Goal: Task Accomplishment & Management: Manage account settings

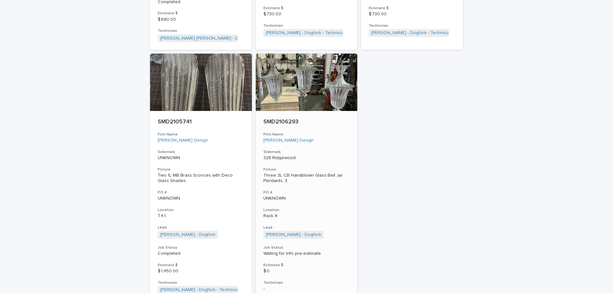
scroll to position [786, 0]
click at [333, 153] on h3 "Sidemark" at bounding box center [306, 151] width 87 height 5
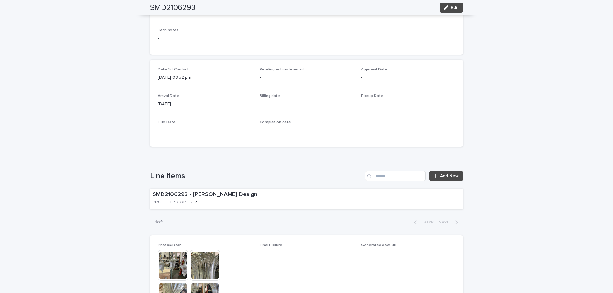
scroll to position [223, 0]
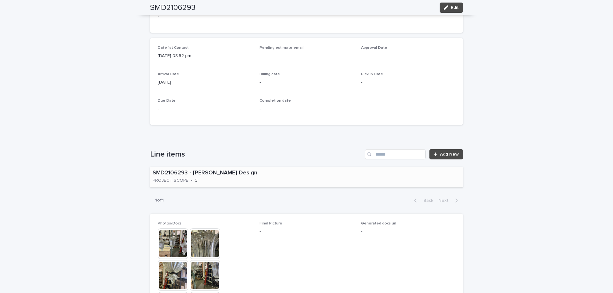
click at [310, 180] on div "SMD2106293 - [PERSON_NAME] Design PROJECT SCOPE • 3" at bounding box center [306, 177] width 313 height 20
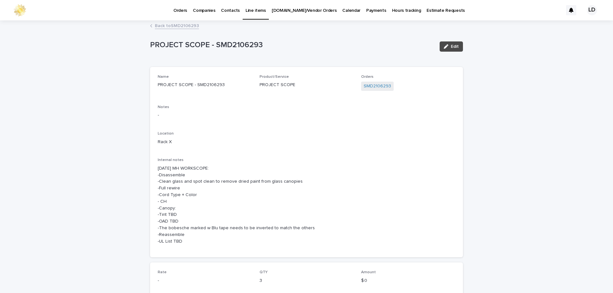
click at [175, 25] on link "Back to SMD2106293" at bounding box center [177, 25] width 44 height 7
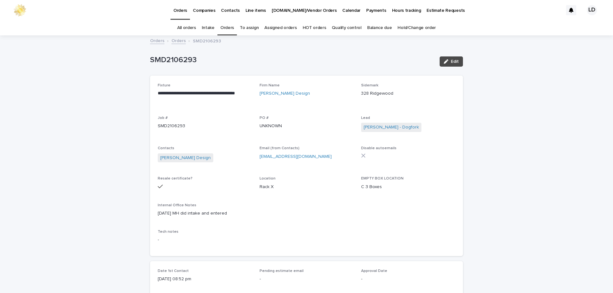
scroll to position [20, 0]
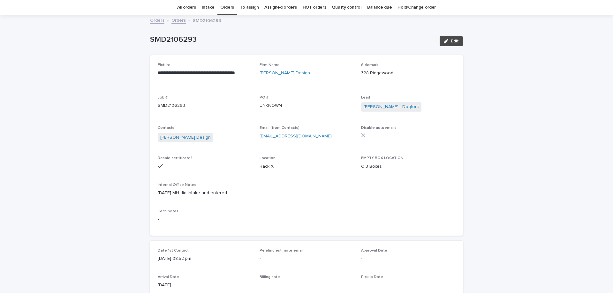
click at [227, 8] on link "Orders" at bounding box center [227, 7] width 14 height 15
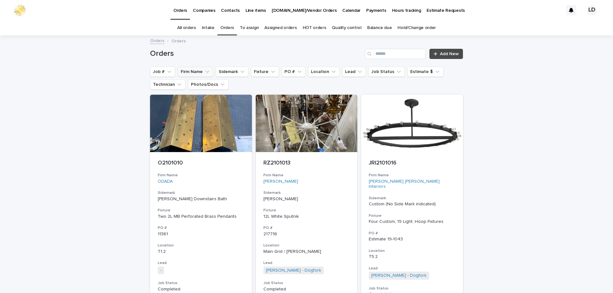
click at [195, 73] on button "Firm Name" at bounding box center [195, 72] width 35 height 10
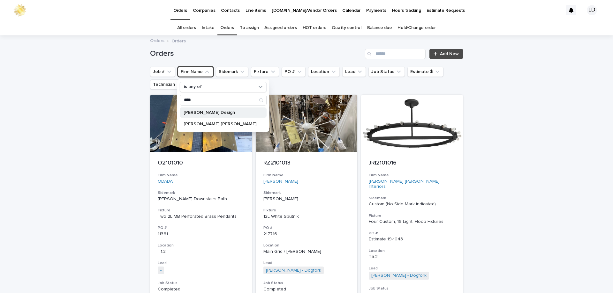
type input "****"
click at [207, 114] on p "Mead Quin Design" at bounding box center [220, 112] width 73 height 4
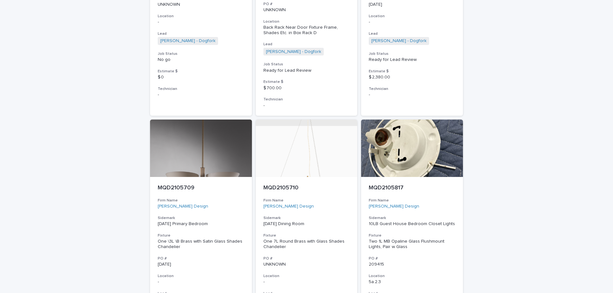
scroll to position [1021, 0]
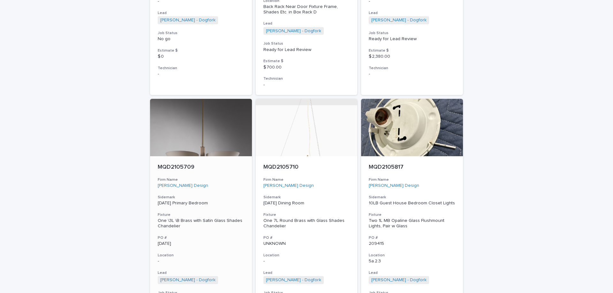
click at [227, 259] on p "-" at bounding box center [201, 261] width 87 height 5
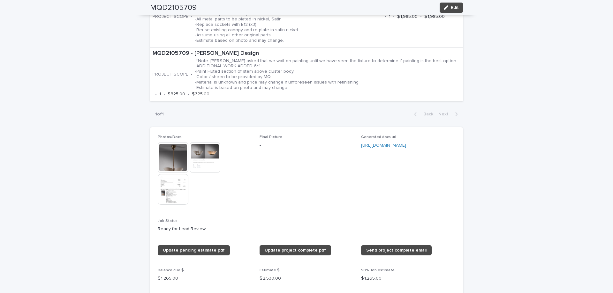
scroll to position [479, 0]
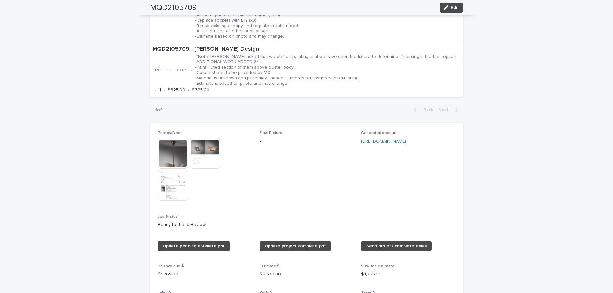
click at [179, 151] on img at bounding box center [173, 153] width 31 height 31
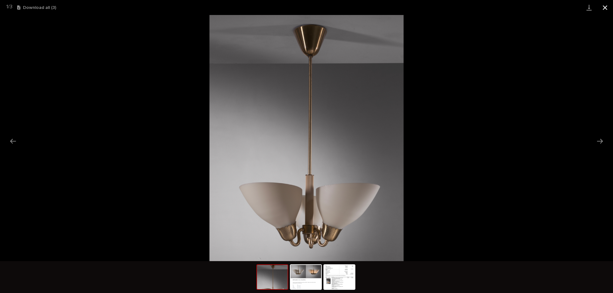
click at [605, 12] on button "Close gallery" at bounding box center [605, 7] width 16 height 15
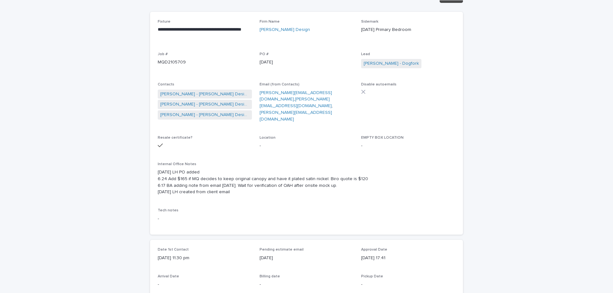
scroll to position [0, 0]
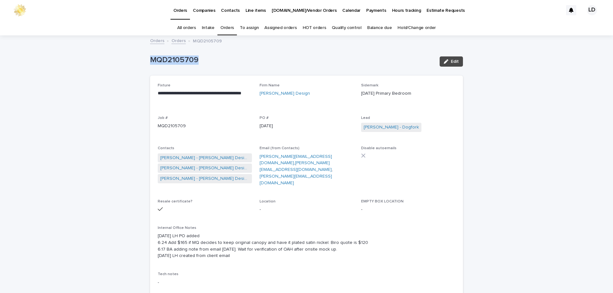
drag, startPoint x: 208, startPoint y: 64, endPoint x: 240, endPoint y: 59, distance: 32.4
copy p "MQD2105709"
drag, startPoint x: 205, startPoint y: 62, endPoint x: 145, endPoint y: 61, distance: 59.7
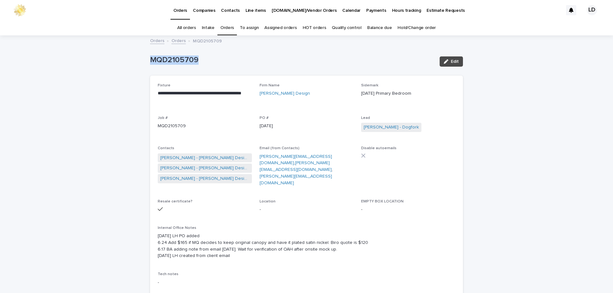
copy p "MQD2105709"
click at [226, 27] on link "Orders" at bounding box center [227, 27] width 14 height 15
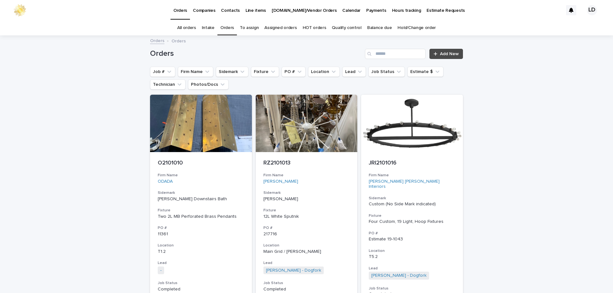
click at [373, 53] on div "Search" at bounding box center [370, 54] width 10 height 10
click at [379, 56] on input "Search" at bounding box center [395, 54] width 61 height 10
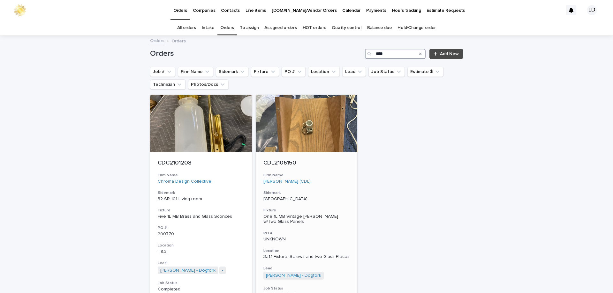
type input "****"
click at [341, 182] on div "[PERSON_NAME] (CDL)" at bounding box center [306, 181] width 87 height 5
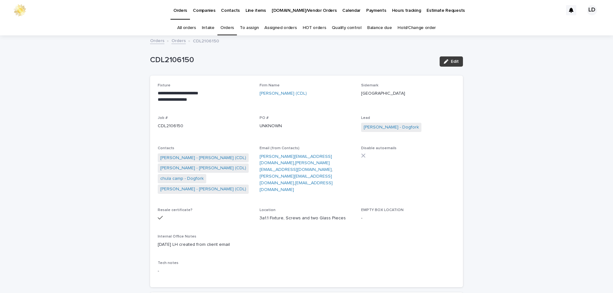
click at [455, 64] on button "Edit" at bounding box center [451, 61] width 23 height 10
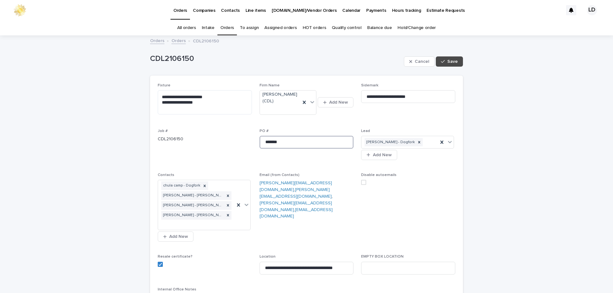
drag, startPoint x: 296, startPoint y: 142, endPoint x: 230, endPoint y: 141, distance: 65.8
click at [230, 141] on div "**********" at bounding box center [306, 215] width 297 height 264
paste input "******"
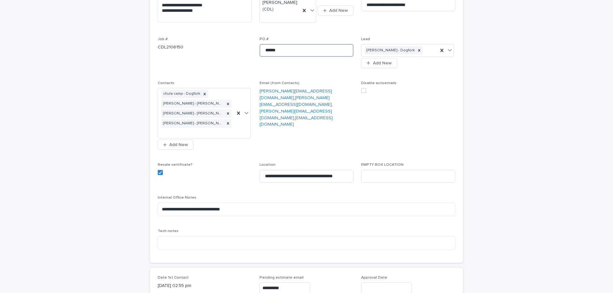
scroll to position [96, 0]
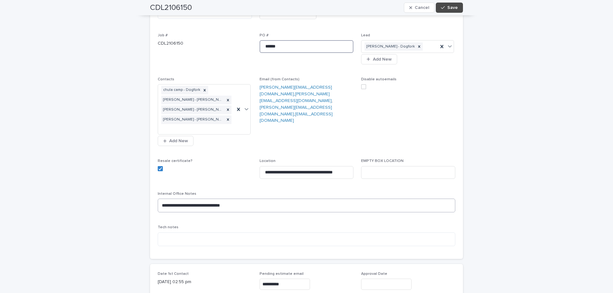
type input "******"
click at [160, 202] on textarea "**********" at bounding box center [306, 206] width 297 height 14
click at [159, 204] on textarea "**********" at bounding box center [306, 211] width 297 height 24
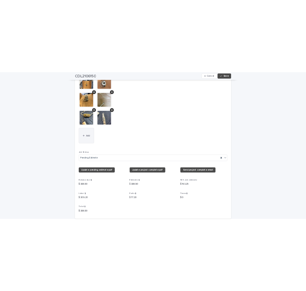
scroll to position [670, 0]
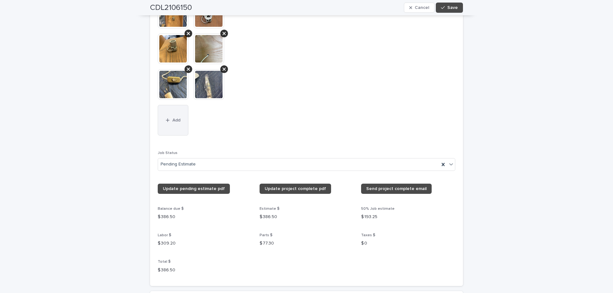
type textarea "**********"
click at [168, 124] on button "Add" at bounding box center [173, 120] width 31 height 31
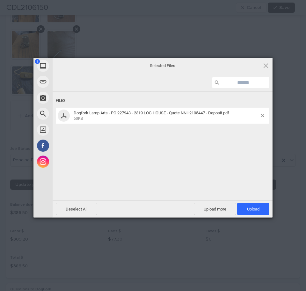
drag, startPoint x: 254, startPoint y: 210, endPoint x: 1, endPoint y: 108, distance: 272.9
click at [254, 210] on span "Upload 1" at bounding box center [253, 209] width 12 height 5
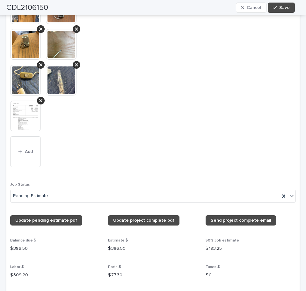
scroll to position [688, 0]
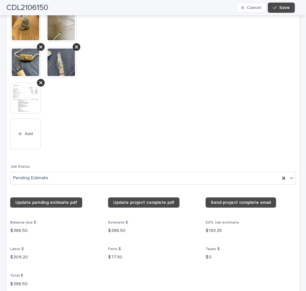
click at [40, 81] on icon at bounding box center [40, 82] width 3 height 3
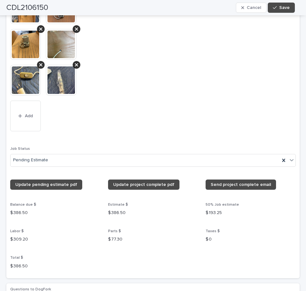
drag, startPoint x: 26, startPoint y: 117, endPoint x: 4, endPoint y: 114, distance: 23.1
click at [26, 117] on button "Add" at bounding box center [25, 116] width 31 height 31
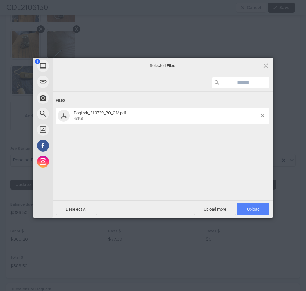
click at [246, 204] on span "Upload 1" at bounding box center [253, 209] width 32 height 12
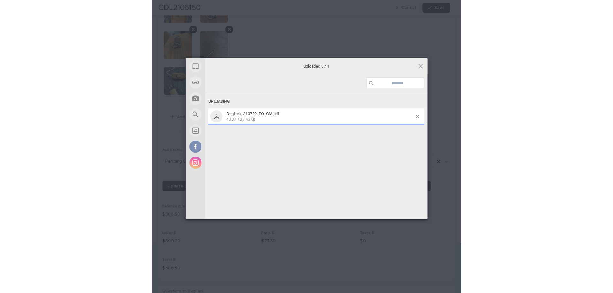
scroll to position [688, 0]
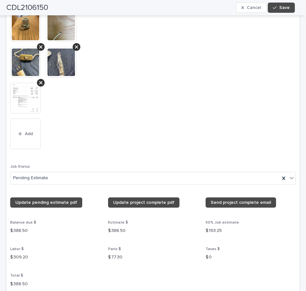
click at [24, 100] on img at bounding box center [25, 98] width 31 height 31
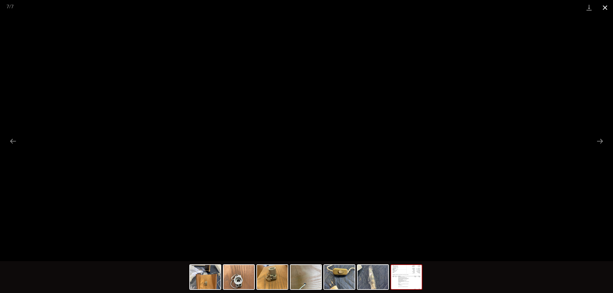
click at [601, 8] on button "Close gallery" at bounding box center [605, 7] width 16 height 15
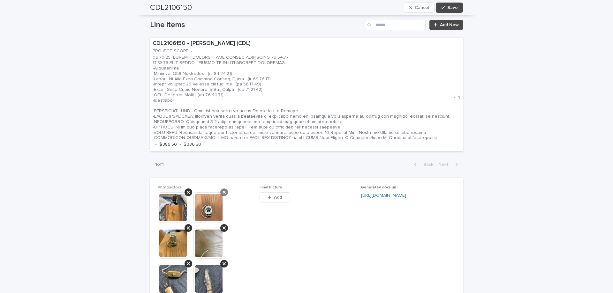
scroll to position [465, 0]
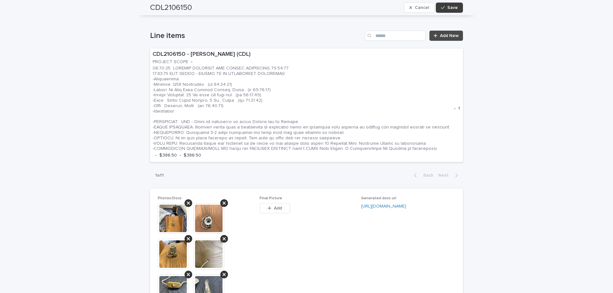
click at [445, 10] on button "Save" at bounding box center [449, 8] width 27 height 10
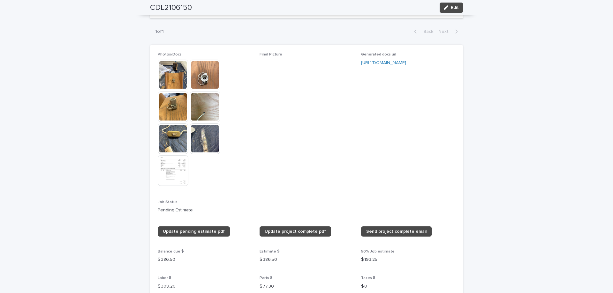
scroll to position [500, 0]
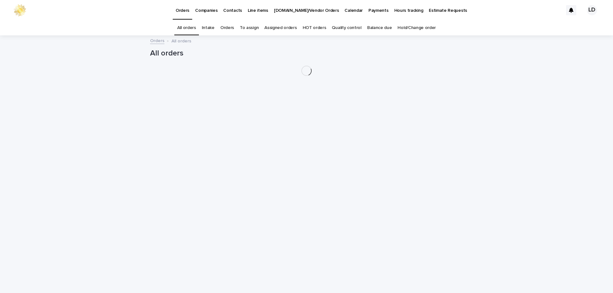
click at [234, 27] on link "Orders" at bounding box center [227, 27] width 14 height 15
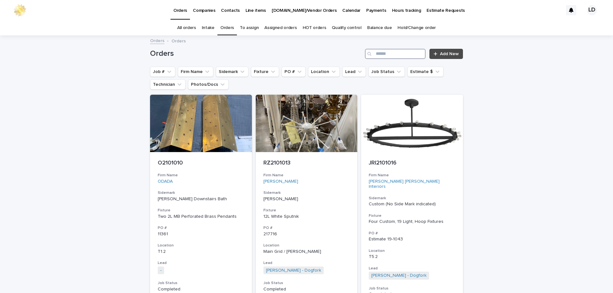
click at [385, 57] on input "Search" at bounding box center [395, 54] width 61 height 10
type input "*"
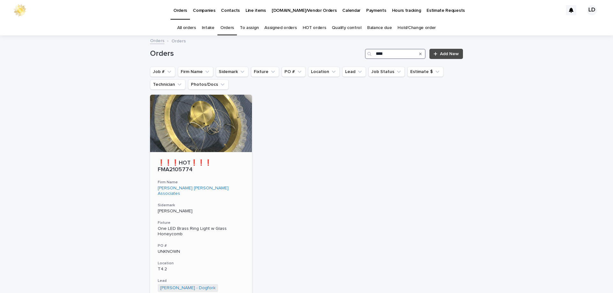
type input "****"
click at [234, 190] on div "❗❗❗HOT❗❗❗ FMA2105774 Firm Name [PERSON_NAME] [PERSON_NAME] Associates Sidemark …" at bounding box center [201, 253] width 102 height 203
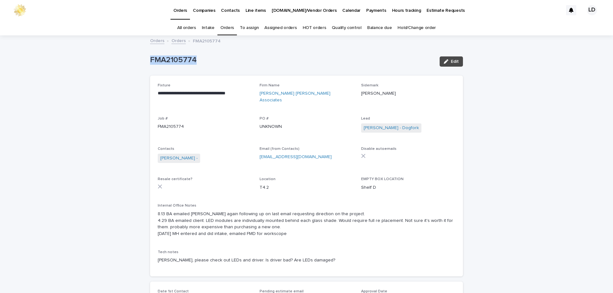
drag, startPoint x: 203, startPoint y: 55, endPoint x: 148, endPoint y: 56, distance: 54.6
click at [150, 56] on div "FMA2105774" at bounding box center [292, 59] width 284 height 11
copy p "FMA2105774"
click at [230, 26] on link "Orders" at bounding box center [227, 27] width 14 height 15
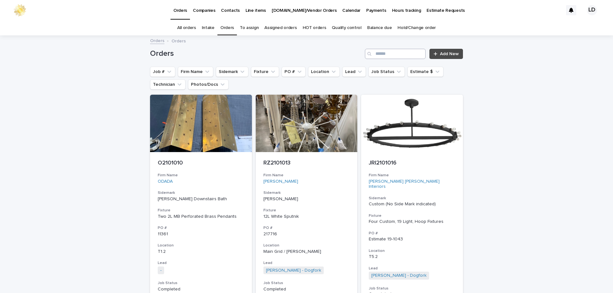
drag, startPoint x: 386, startPoint y: 48, endPoint x: 386, endPoint y: 56, distance: 7.7
click at [385, 53] on div "Orders Add New" at bounding box center [306, 51] width 313 height 31
click at [385, 56] on input "Search" at bounding box center [395, 54] width 61 height 10
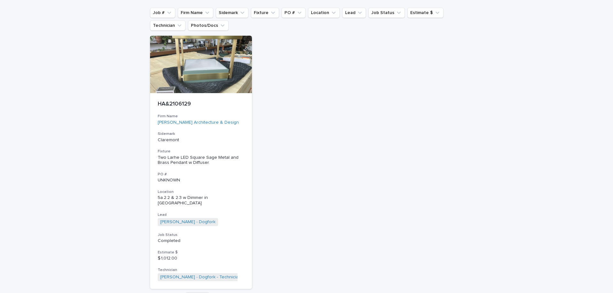
scroll to position [64, 0]
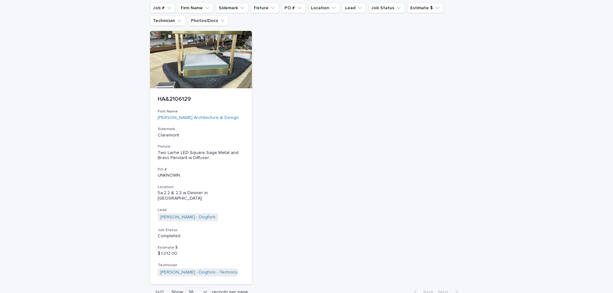
type input "****"
click at [236, 129] on h3 "Sidemark" at bounding box center [201, 129] width 87 height 5
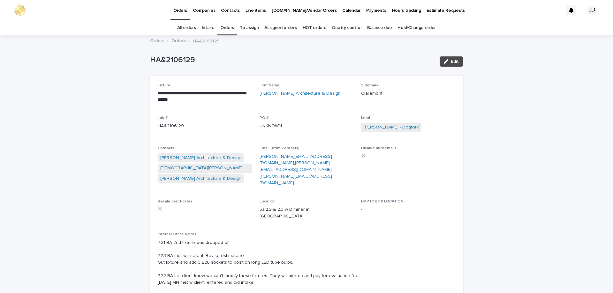
click at [230, 25] on link "Orders" at bounding box center [227, 27] width 14 height 15
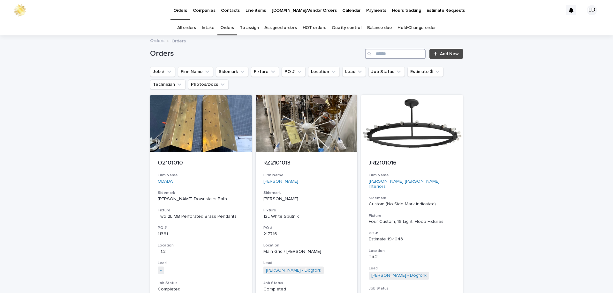
click at [390, 53] on input "Search" at bounding box center [395, 54] width 61 height 10
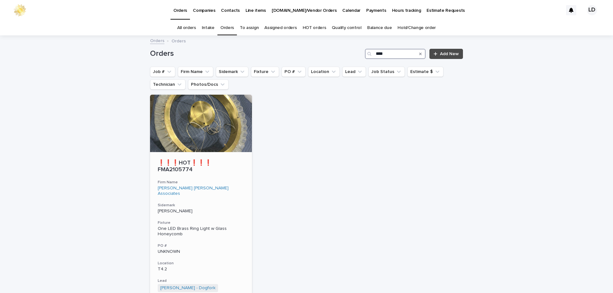
type input "****"
click at [241, 226] on div "One LED Brass Ring Light w Glass Honeycomb" at bounding box center [201, 231] width 87 height 11
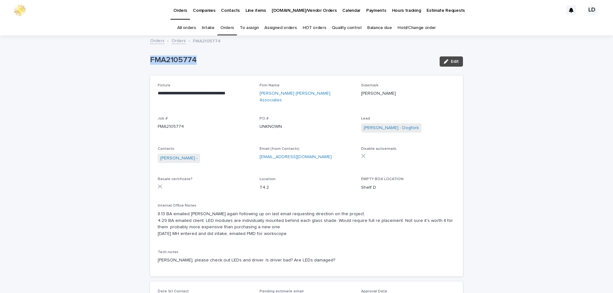
drag, startPoint x: 204, startPoint y: 61, endPoint x: 154, endPoint y: 58, distance: 49.9
copy p "FMA2105774"
click at [226, 28] on link "Orders" at bounding box center [227, 27] width 14 height 15
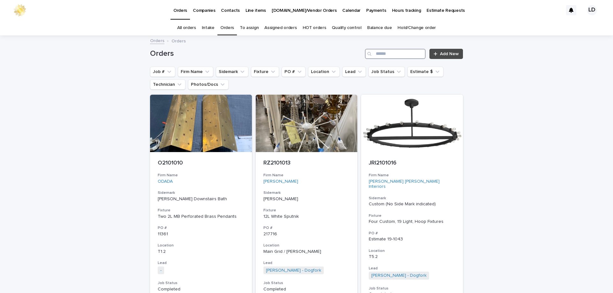
click at [379, 57] on input "Search" at bounding box center [395, 54] width 61 height 10
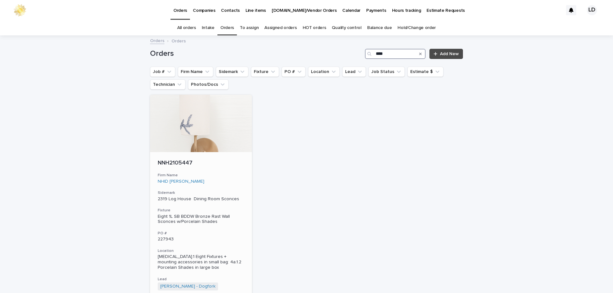
type input "****"
click at [222, 183] on div "NHID [PERSON_NAME]" at bounding box center [201, 181] width 87 height 5
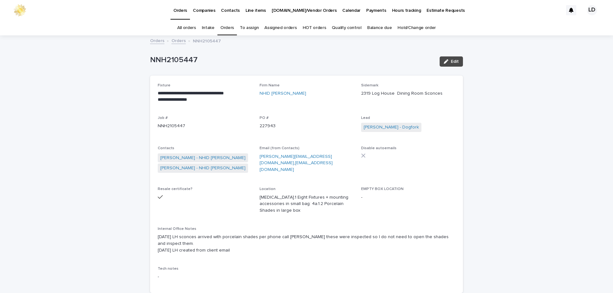
click at [230, 24] on link "Orders" at bounding box center [227, 27] width 14 height 15
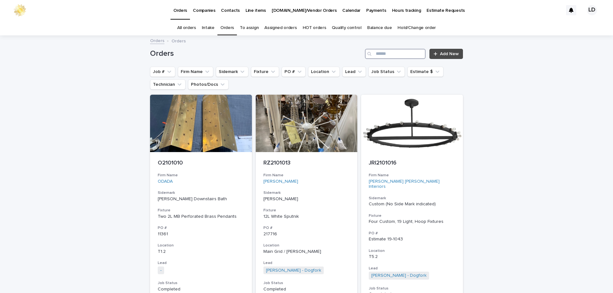
click at [398, 57] on input "Search" at bounding box center [395, 54] width 61 height 10
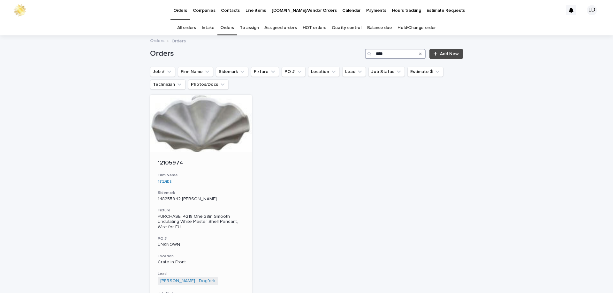
type input "****"
click at [235, 201] on p "148255942 [PERSON_NAME]" at bounding box center [201, 199] width 87 height 5
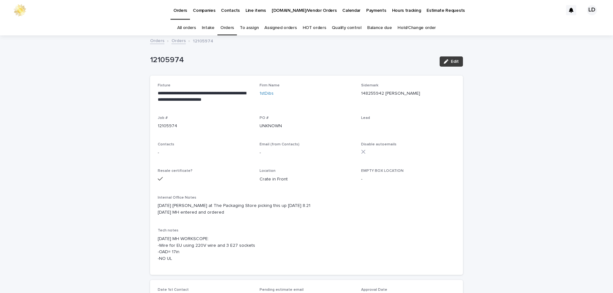
click at [451, 64] on span "Edit" at bounding box center [455, 61] width 8 height 4
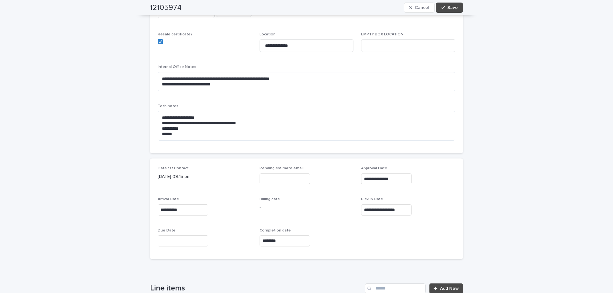
scroll to position [160, 0]
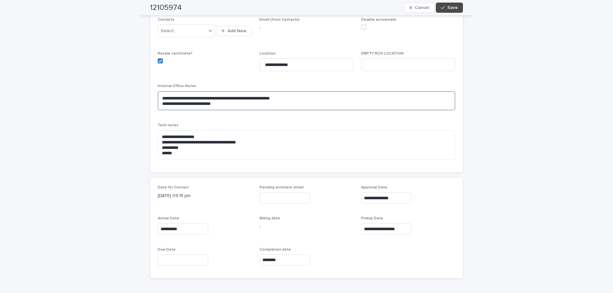
click at [158, 91] on textarea "**********" at bounding box center [306, 100] width 297 height 19
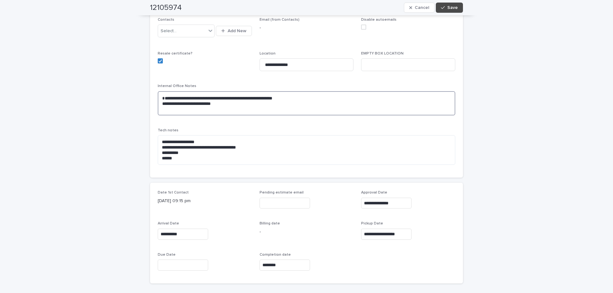
click at [158, 93] on textarea "**********" at bounding box center [306, 103] width 297 height 24
type textarea "**********"
click at [448, 10] on span "Save" at bounding box center [452, 7] width 11 height 4
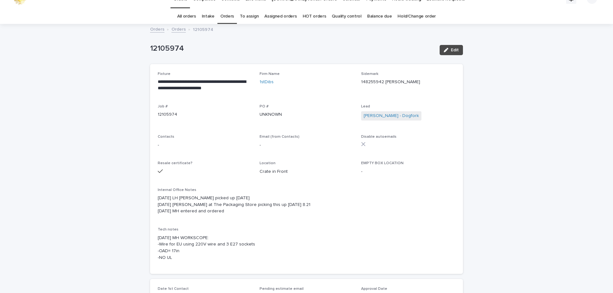
scroll to position [0, 0]
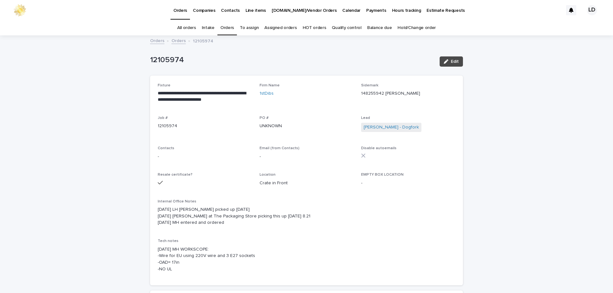
click at [229, 27] on link "Orders" at bounding box center [227, 27] width 14 height 15
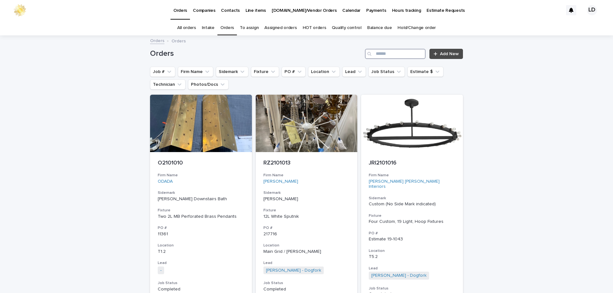
click at [396, 56] on input "Search" at bounding box center [395, 54] width 61 height 10
click at [191, 72] on button "Firm Name" at bounding box center [195, 72] width 35 height 10
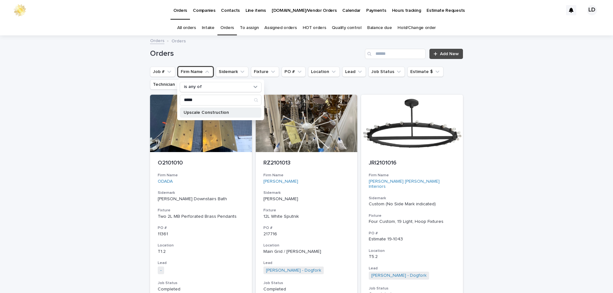
type input "*****"
click at [192, 112] on p "Upscale Construction" at bounding box center [218, 112] width 68 height 4
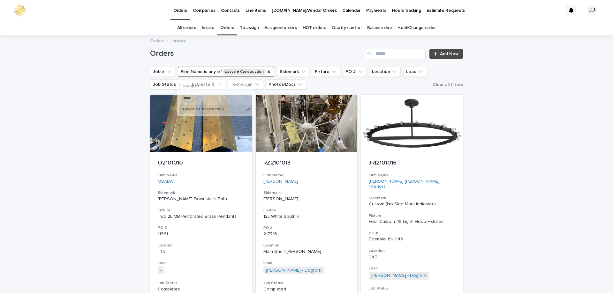
click at [300, 73] on icon "Sidemark" at bounding box center [303, 72] width 6 height 6
click at [301, 72] on icon "Sidemark" at bounding box center [303, 72] width 4 height 2
click at [290, 74] on button "Sidemark" at bounding box center [293, 72] width 33 height 10
click at [292, 71] on button "Sidemark" at bounding box center [293, 72] width 33 height 10
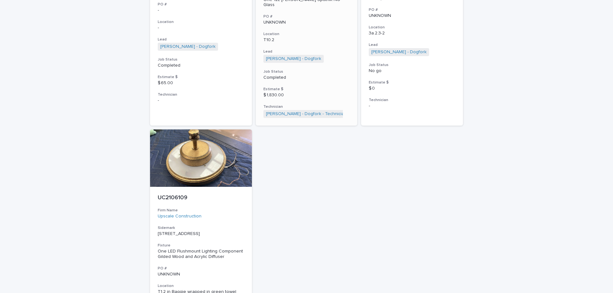
scroll to position [1493, 0]
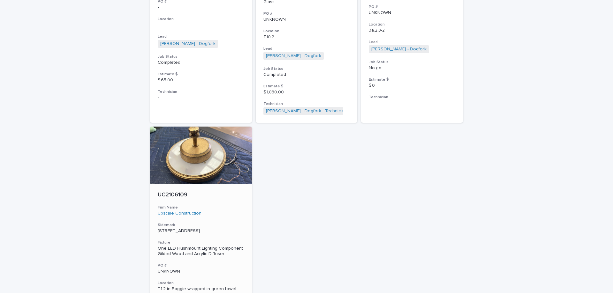
click at [232, 227] on div "[STREET_ADDRESS]" at bounding box center [201, 230] width 87 height 7
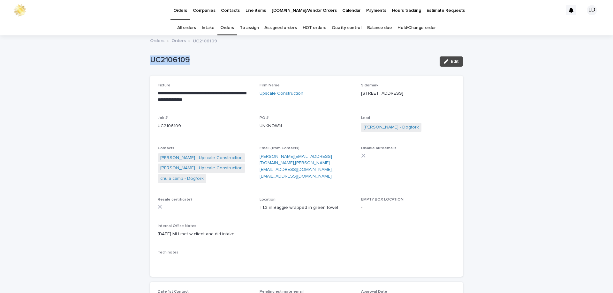
drag, startPoint x: 193, startPoint y: 68, endPoint x: 156, endPoint y: 62, distance: 37.2
copy p "UC2106109"
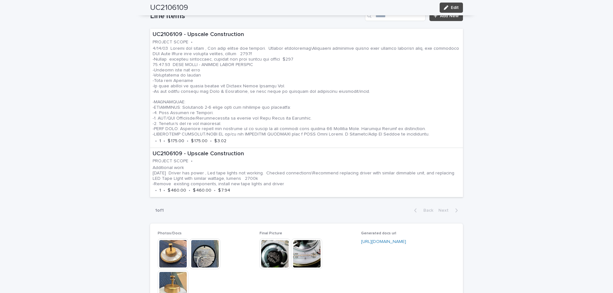
scroll to position [511, 0]
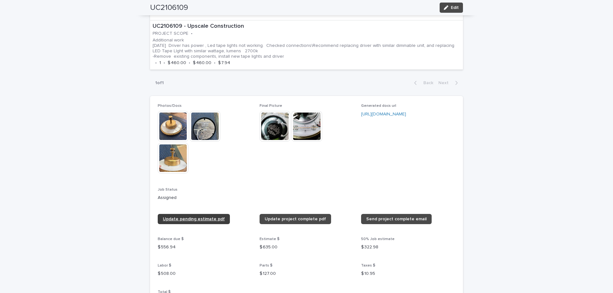
click at [181, 220] on span "Update pending estimate pdf" at bounding box center [194, 219] width 62 height 4
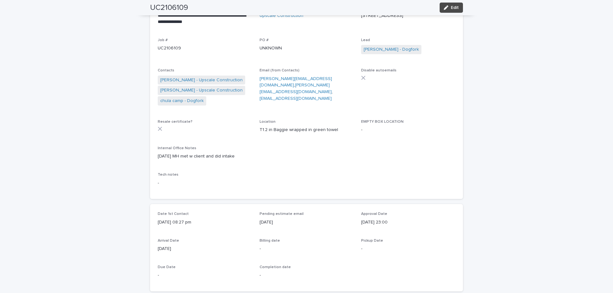
scroll to position [0, 0]
